Goal: Task Accomplishment & Management: Use online tool/utility

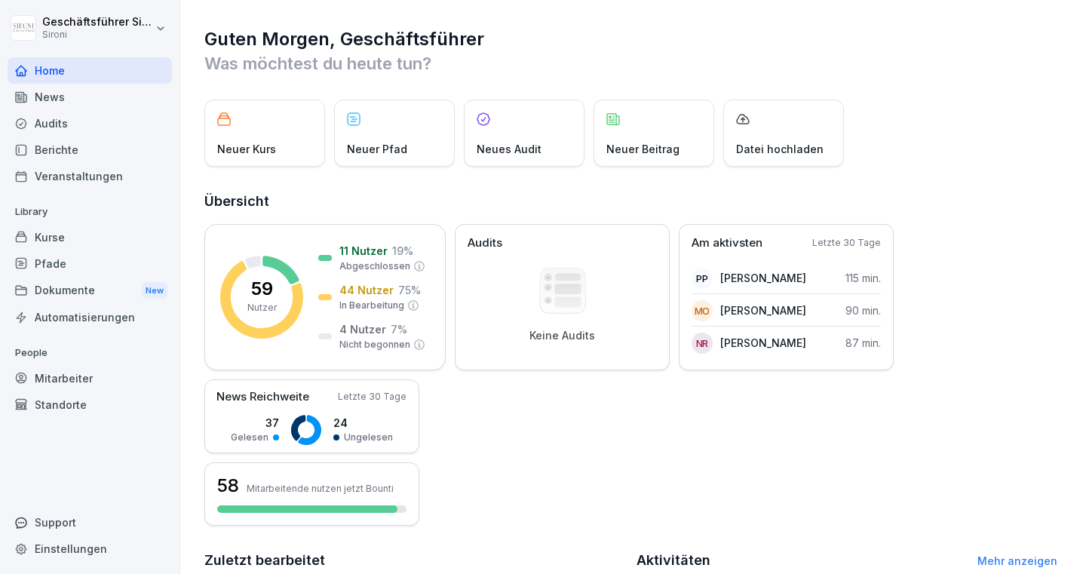
click at [61, 235] on div "Kurse" at bounding box center [90, 237] width 164 height 26
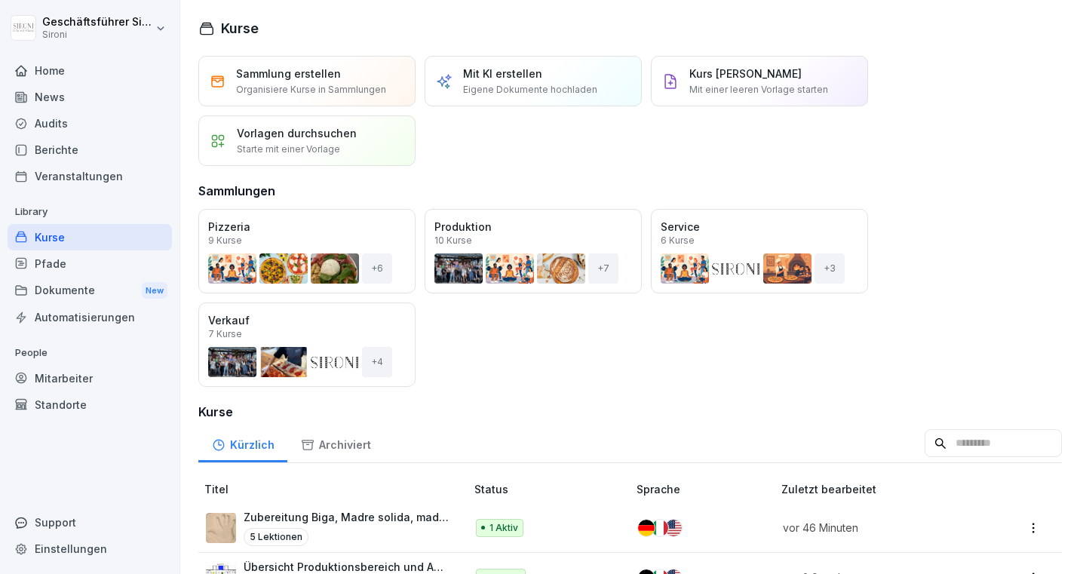
click at [0, 0] on div "Öffnen" at bounding box center [0, 0] width 0 height 0
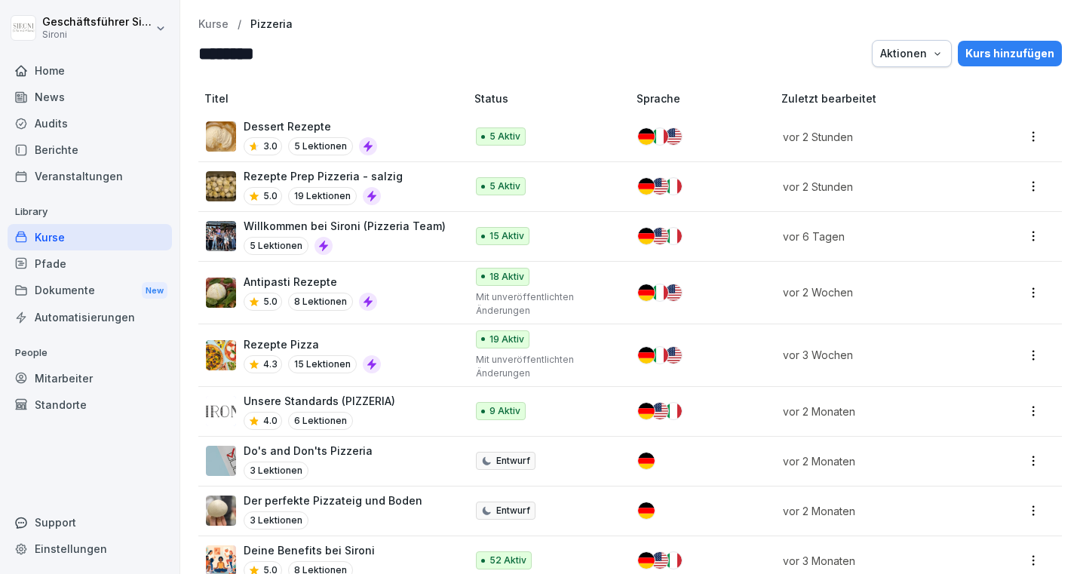
click at [305, 122] on p "Dessert Rezepte" at bounding box center [311, 126] width 134 height 16
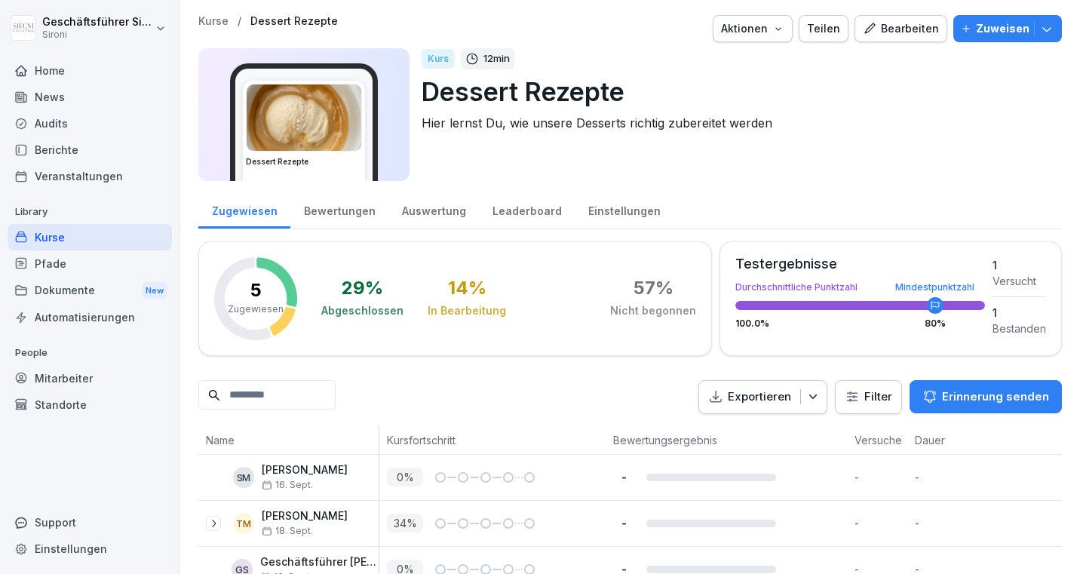
scroll to position [125, 0]
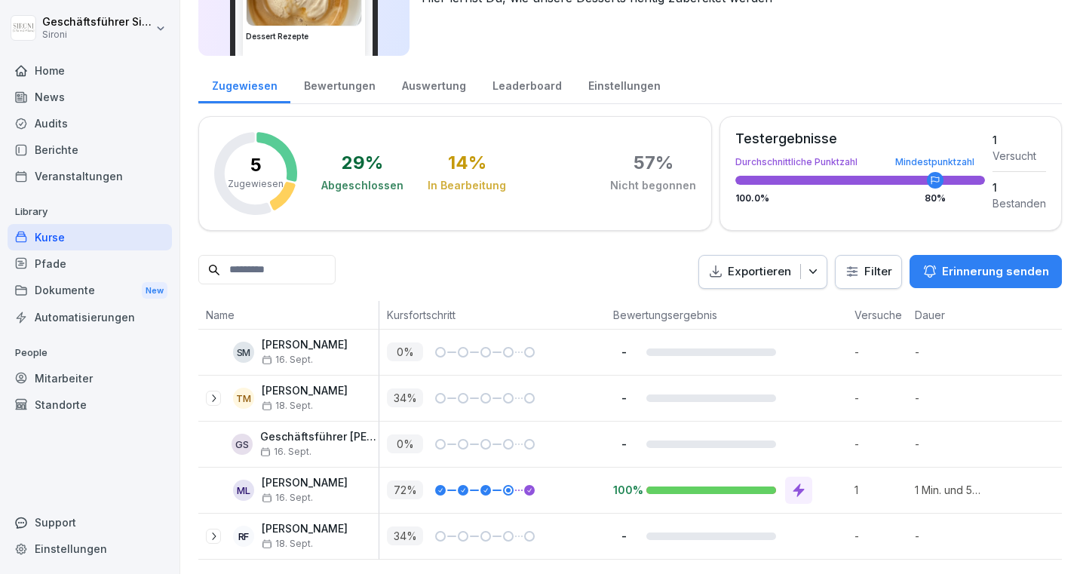
click at [213, 534] on icon at bounding box center [213, 536] width 12 height 12
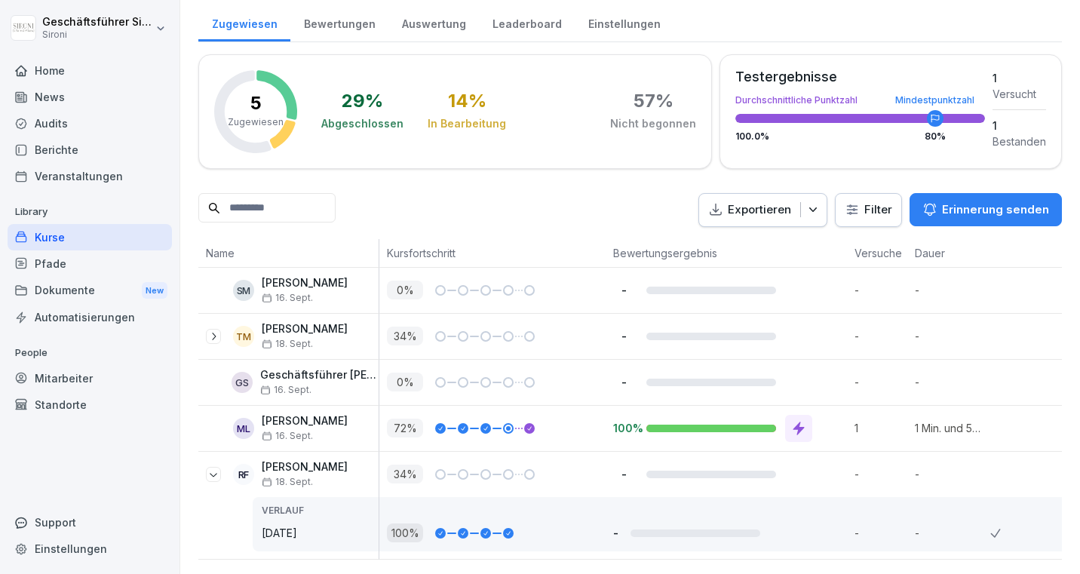
click at [53, 231] on div "Kurse" at bounding box center [90, 237] width 164 height 26
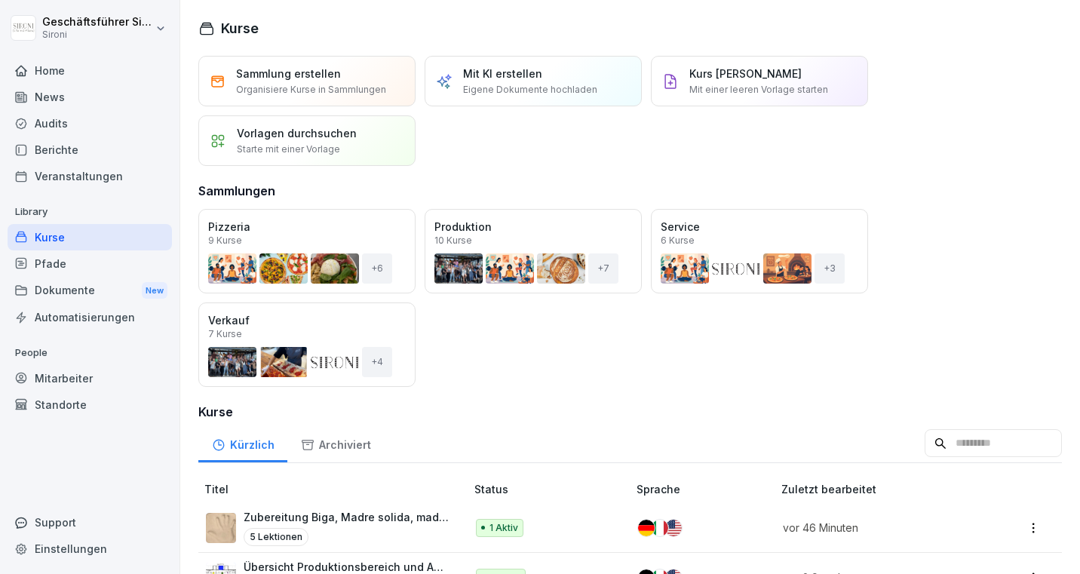
click at [53, 230] on div "Kurse" at bounding box center [90, 237] width 164 height 26
click at [24, 224] on div "Kurse" at bounding box center [90, 237] width 164 height 26
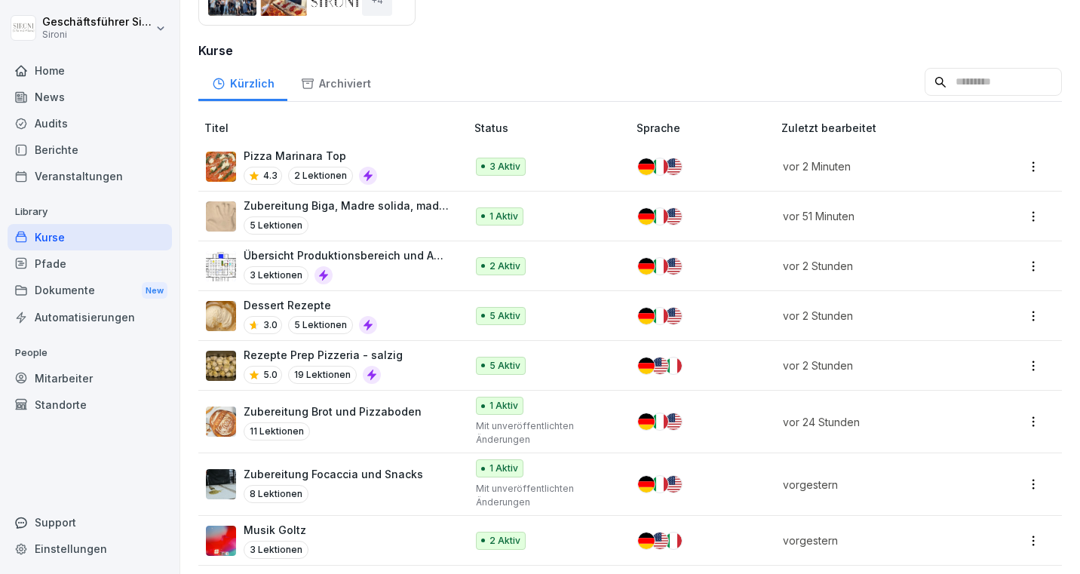
scroll to position [364, 0]
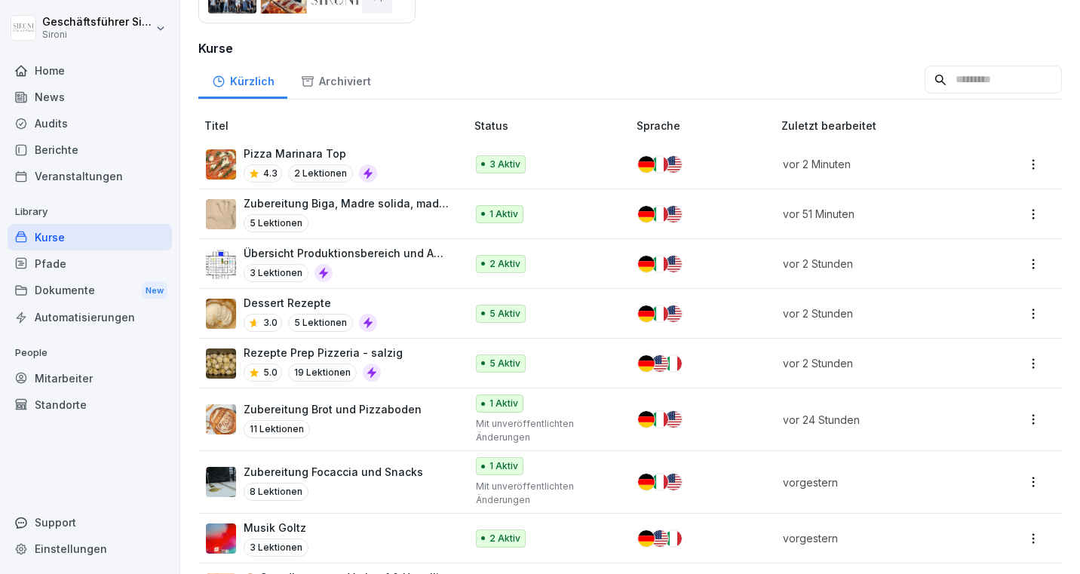
click at [369, 266] on div "3 Lektionen" at bounding box center [347, 273] width 207 height 18
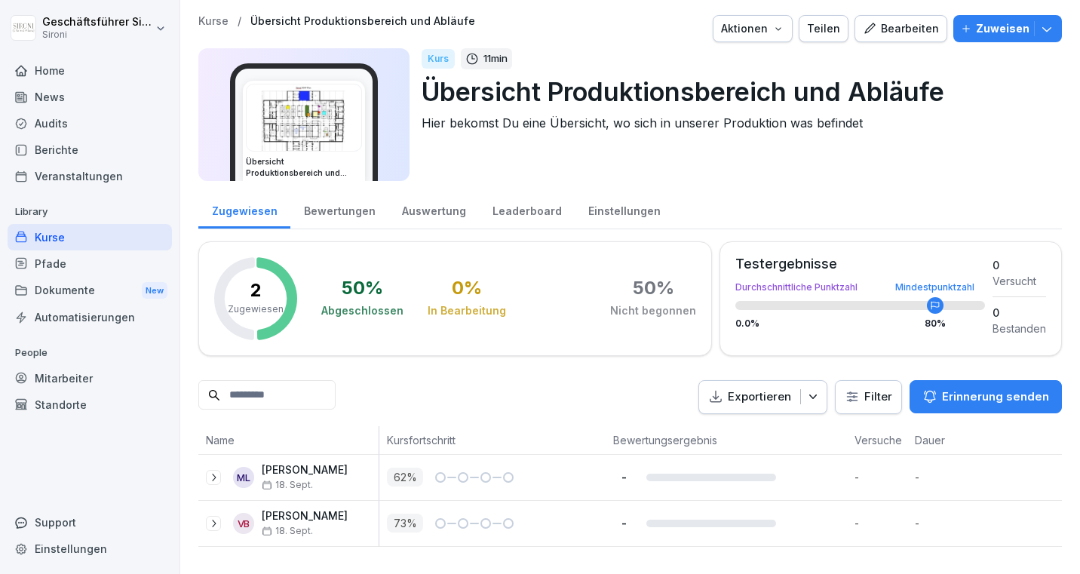
click at [213, 476] on icon at bounding box center [213, 477] width 12 height 12
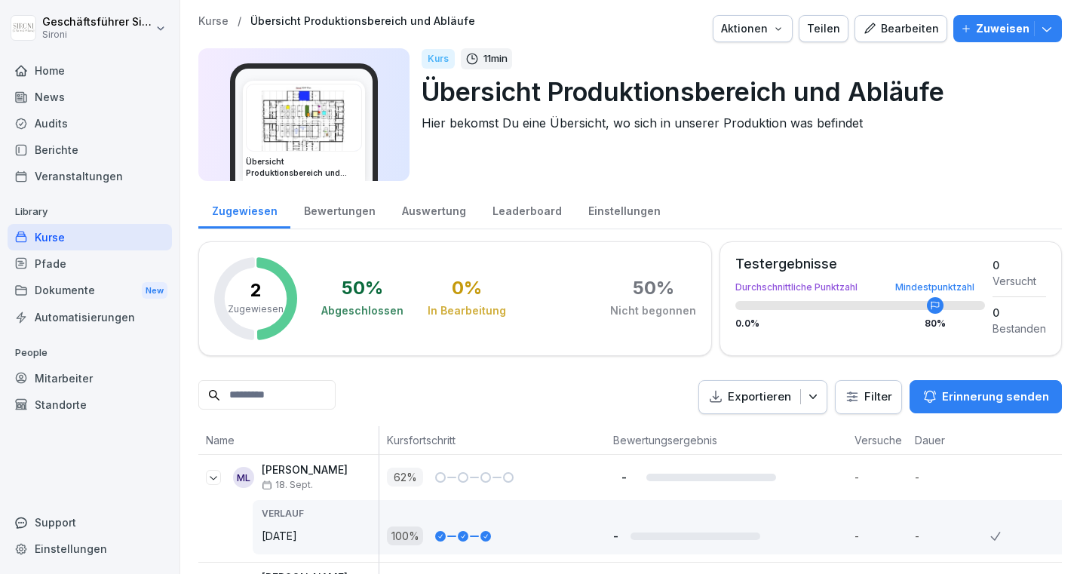
scroll to position [49, 0]
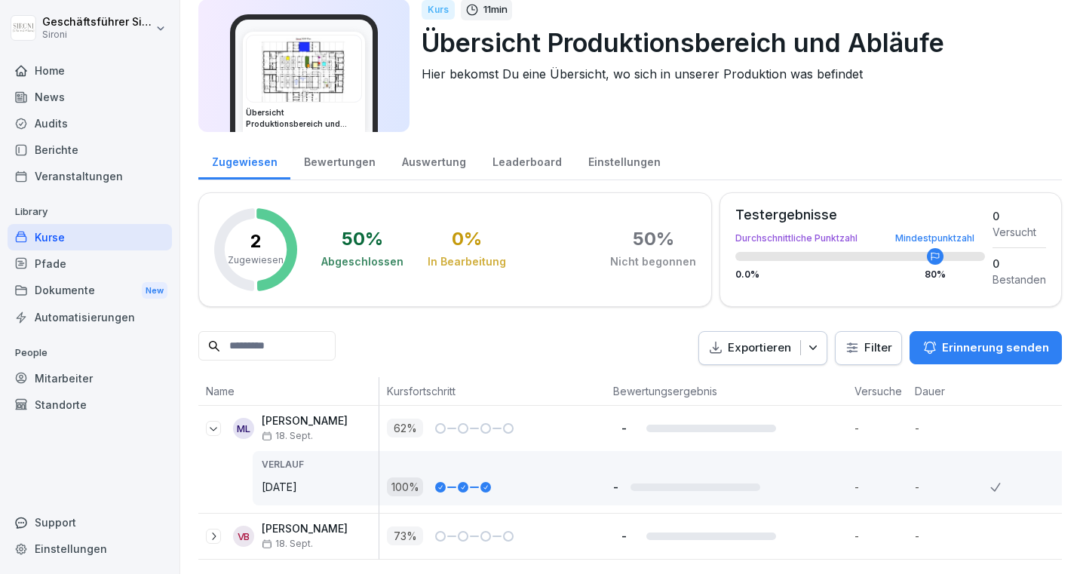
click at [212, 535] on icon at bounding box center [213, 536] width 12 height 12
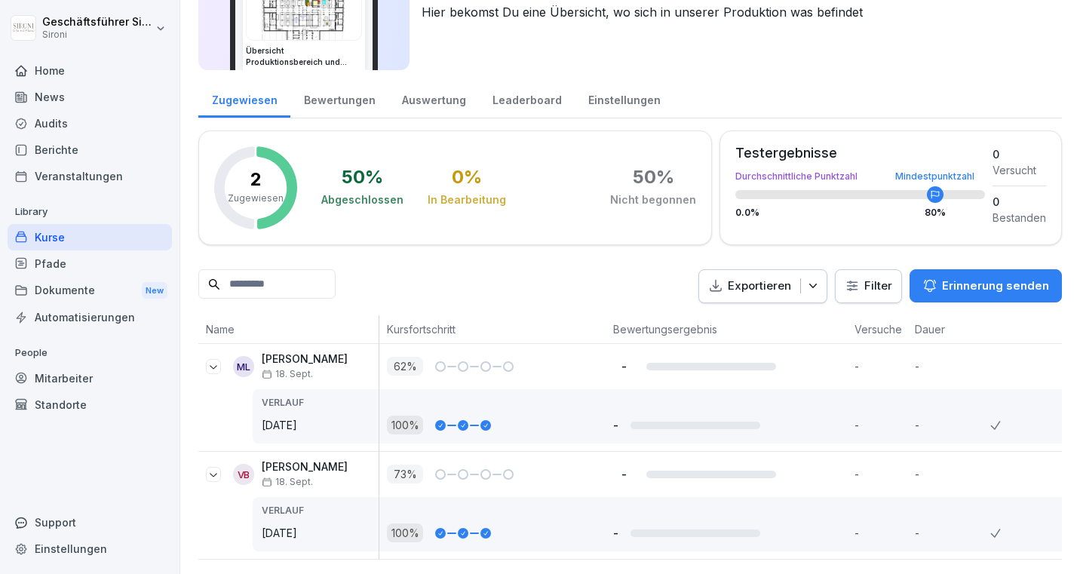
scroll to position [0, 0]
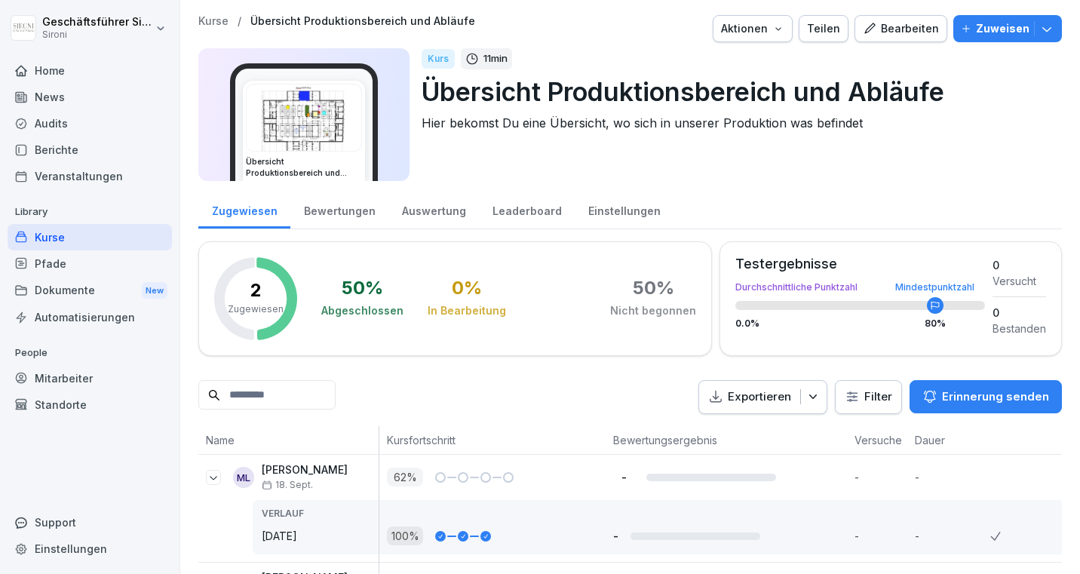
click at [997, 27] on p "Zuweisen" at bounding box center [1003, 28] width 54 height 17
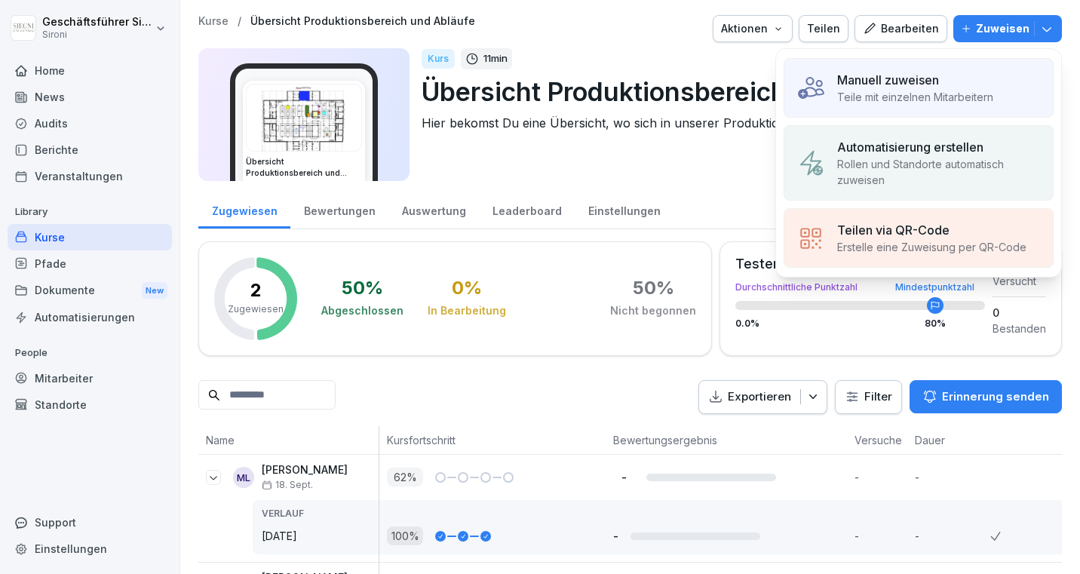
click at [929, 84] on p "Manuell zuweisen" at bounding box center [888, 80] width 102 height 18
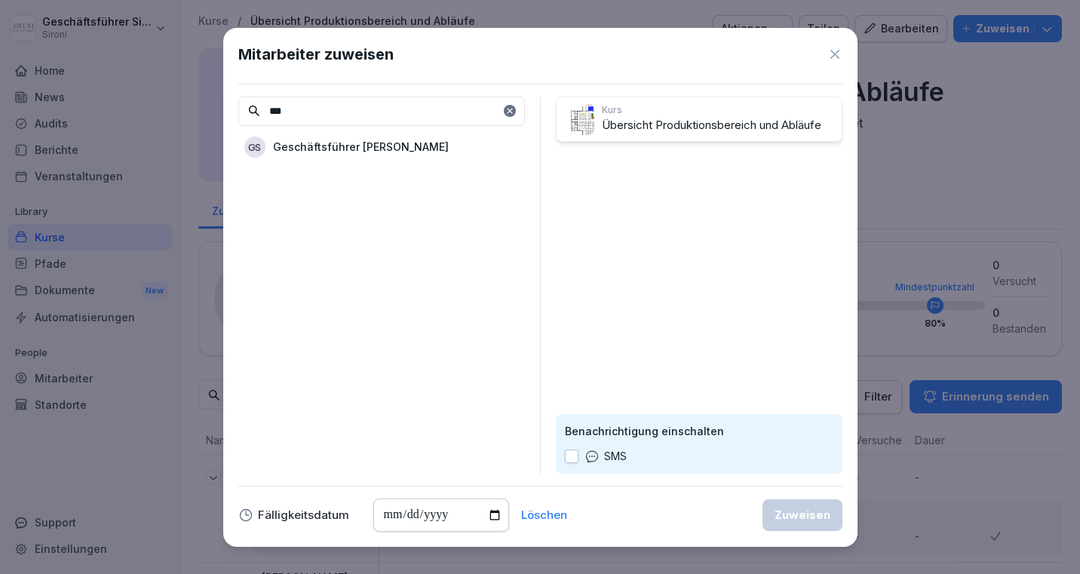
type input "***"
click at [326, 152] on p "Geschäftsführer [PERSON_NAME]" at bounding box center [361, 147] width 176 height 16
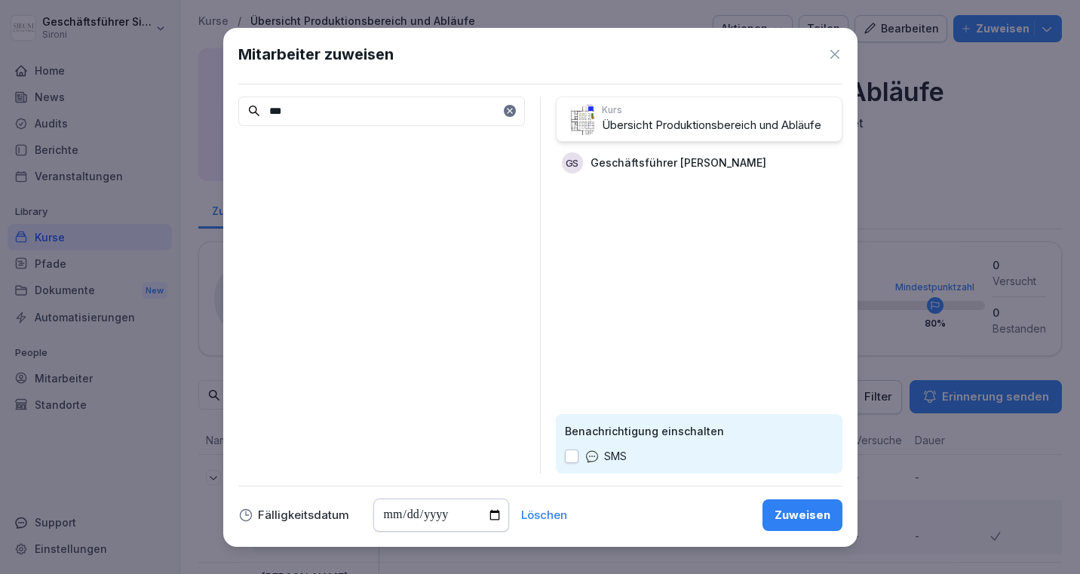
click at [800, 517] on div "Zuweisen" at bounding box center [803, 515] width 56 height 17
